Goal: Download file/media

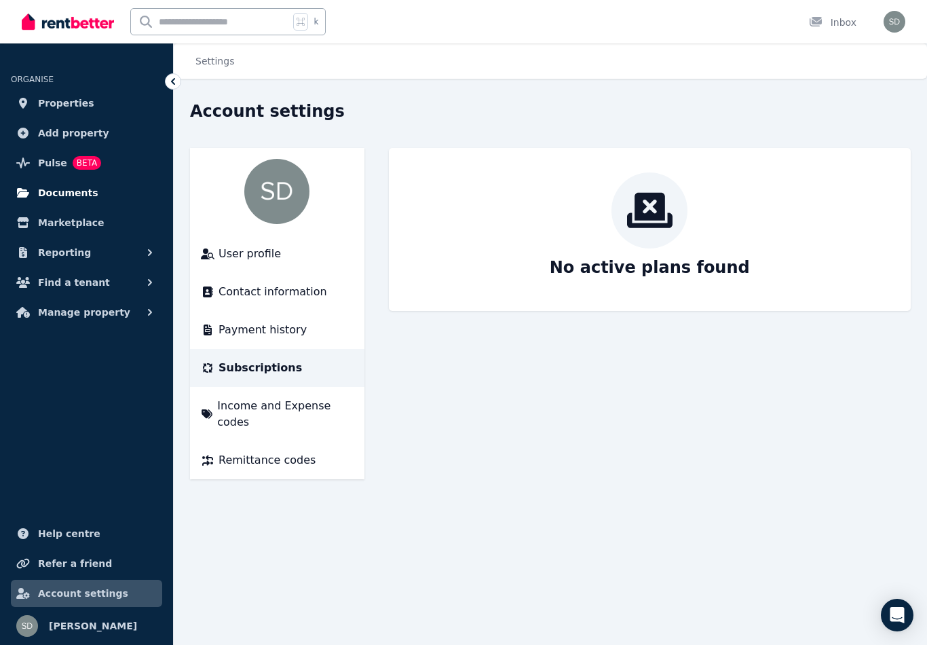
click at [96, 195] on link "Documents" at bounding box center [86, 192] width 151 height 27
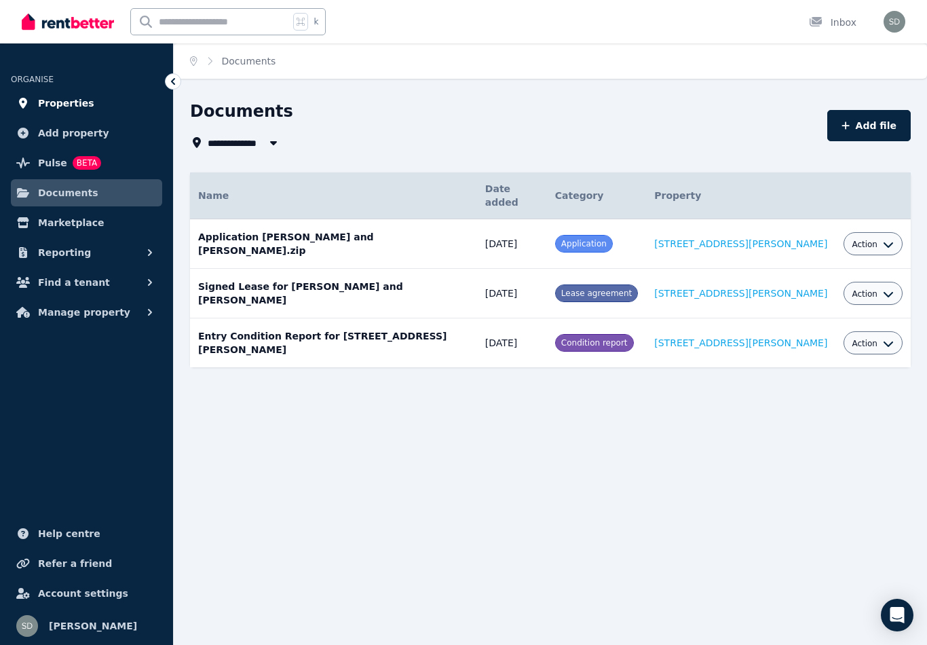
click at [83, 92] on link "Properties" at bounding box center [86, 103] width 151 height 27
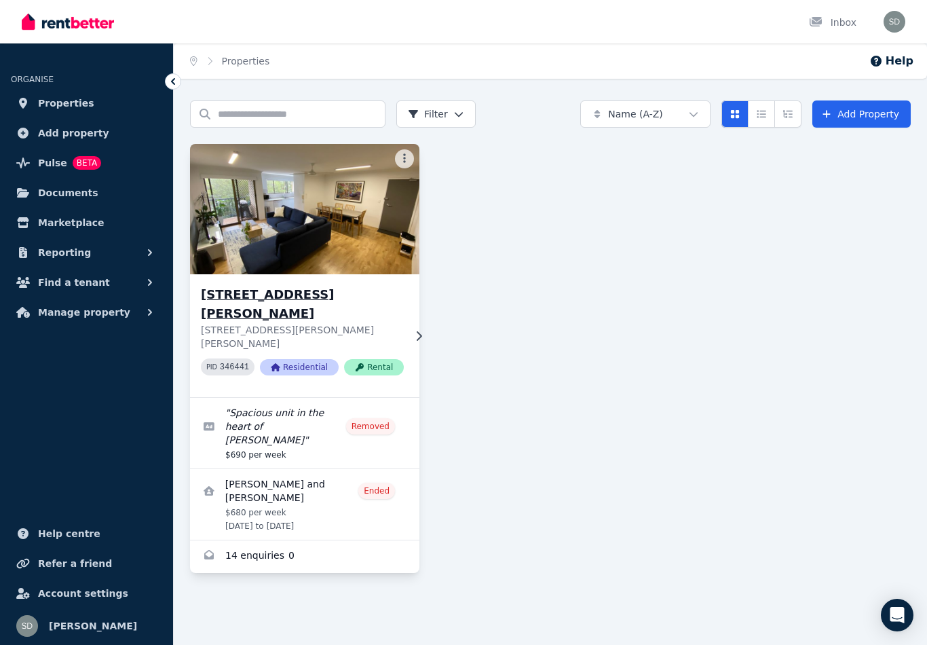
click at [326, 295] on h3 "[STREET_ADDRESS][PERSON_NAME]" at bounding box center [302, 304] width 203 height 38
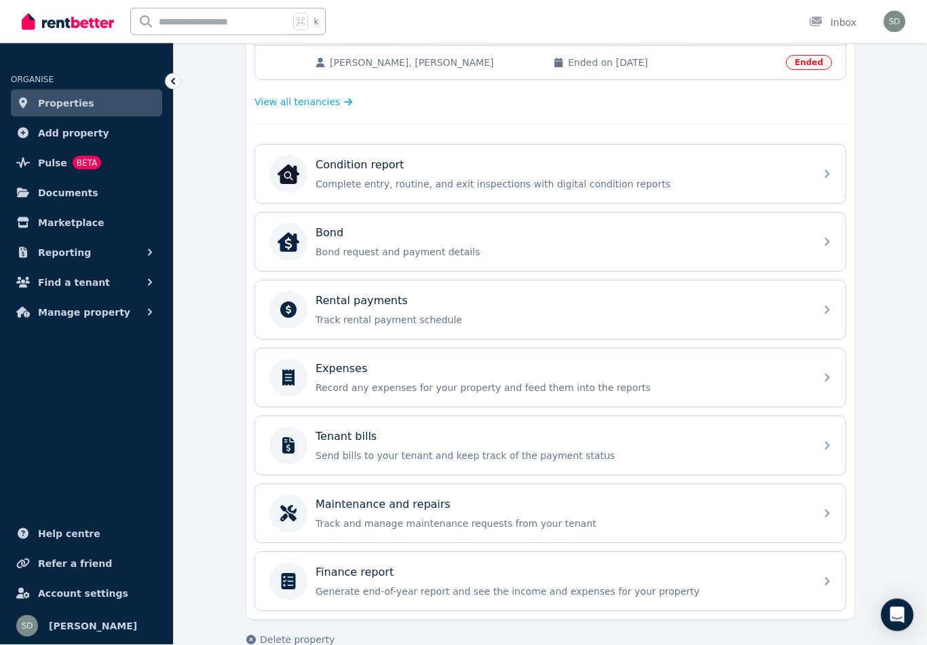
scroll to position [427, 0]
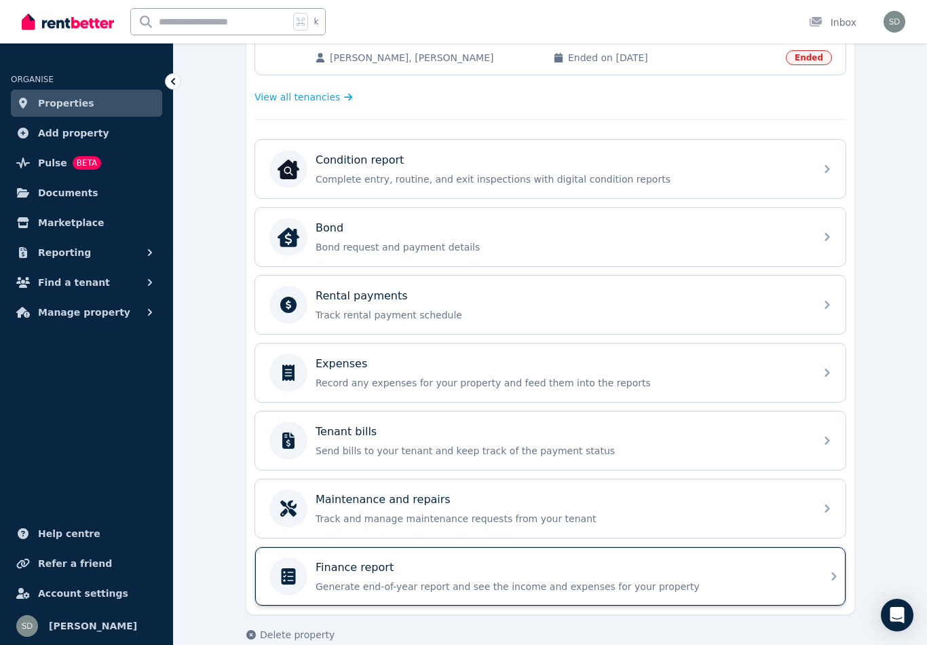
click at [653, 589] on p "Generate end-of-year report and see the income and expenses for your property" at bounding box center [562, 587] width 492 height 14
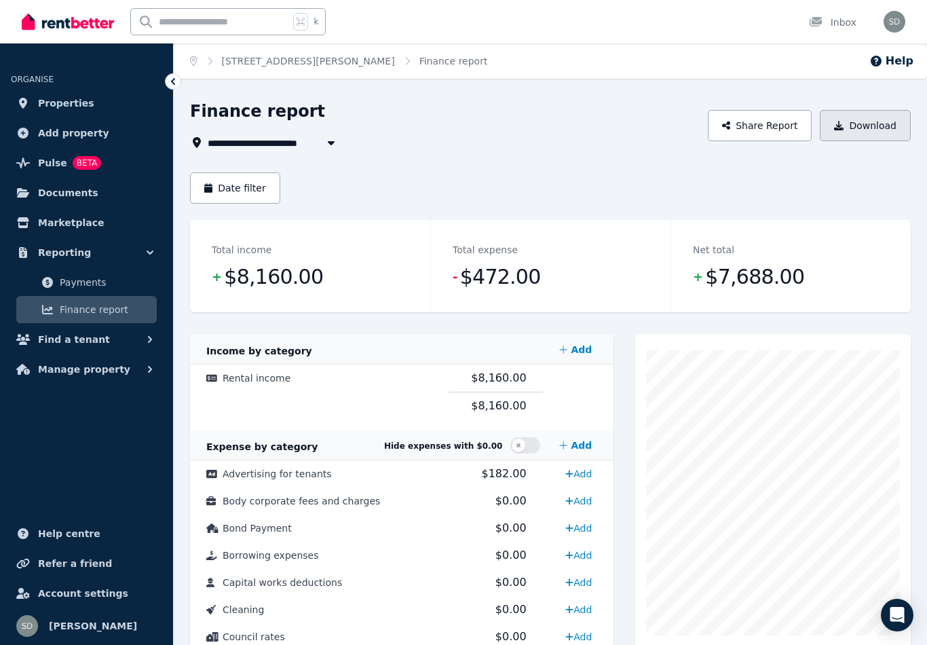
click at [877, 132] on button "Download" at bounding box center [865, 125] width 91 height 31
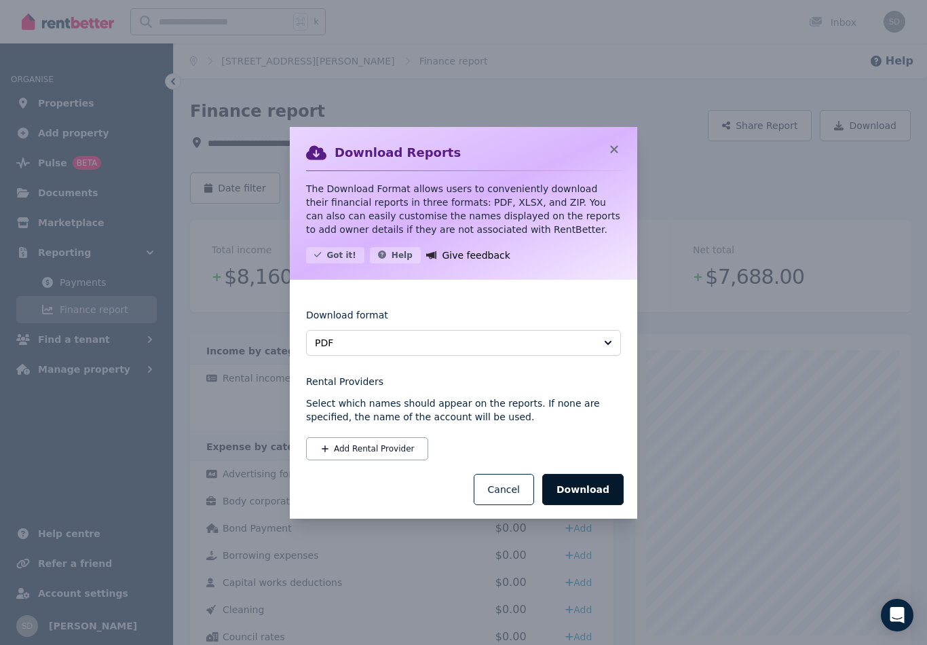
click at [591, 490] on button "Download" at bounding box center [582, 489] width 81 height 31
